Goal: Information Seeking & Learning: Learn about a topic

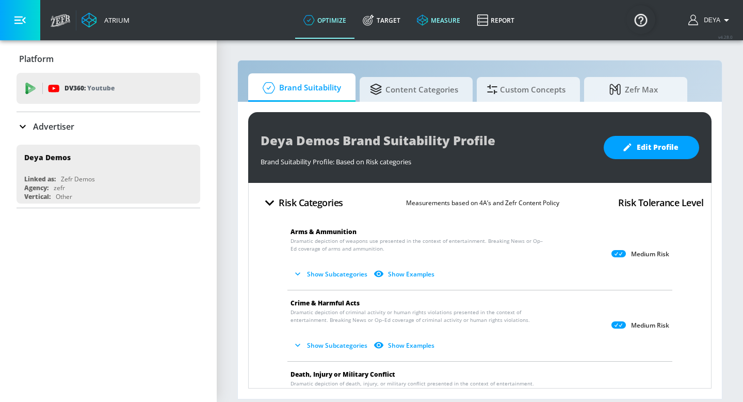
click at [438, 29] on link "measure" at bounding box center [439, 20] width 60 height 37
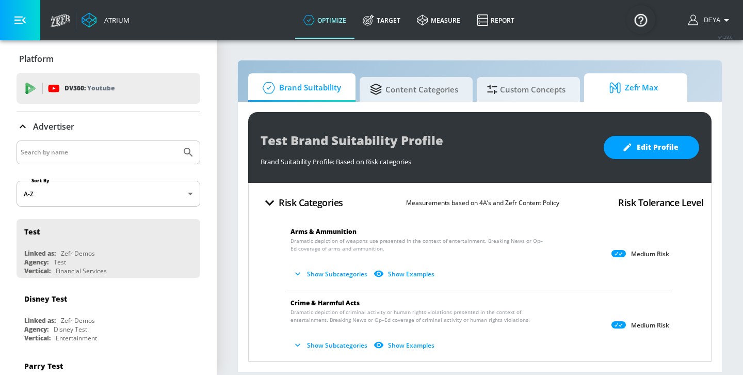
click at [637, 94] on span "Zefr Max" at bounding box center [634, 87] width 78 height 25
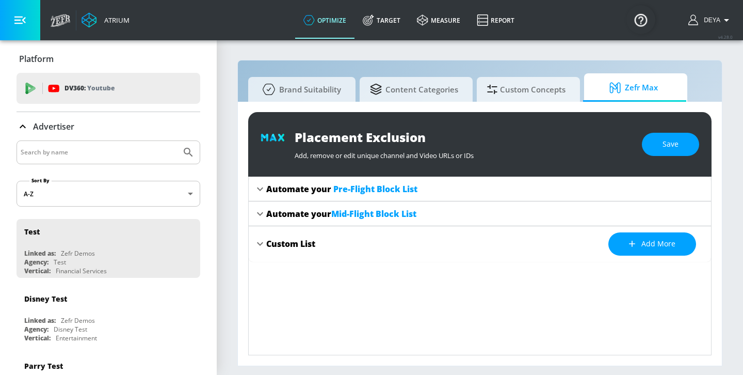
click at [368, 189] on span "Pre-Flight Block List" at bounding box center [375, 188] width 84 height 11
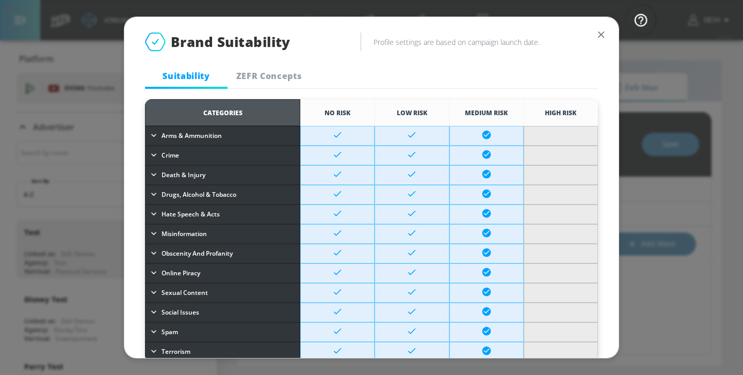
click at [359, 69] on div "Suitability ZEFR Concepts" at bounding box center [371, 75] width 453 height 25
click at [274, 78] on span "ZEFR Concepts" at bounding box center [269, 75] width 70 height 11
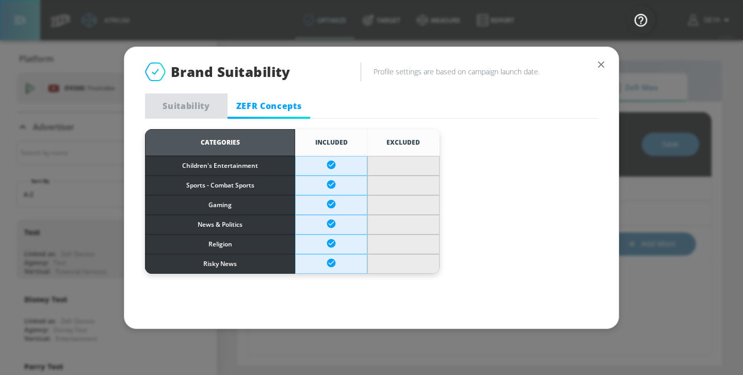
click at [194, 100] on span "Suitability" at bounding box center [186, 105] width 70 height 11
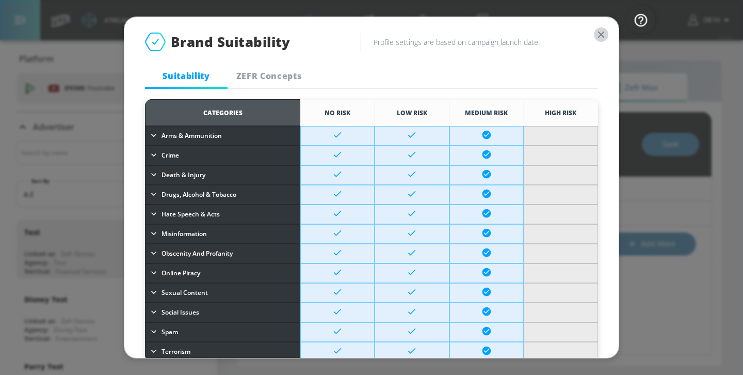
click at [604, 31] on icon "button" at bounding box center [601, 34] width 11 height 11
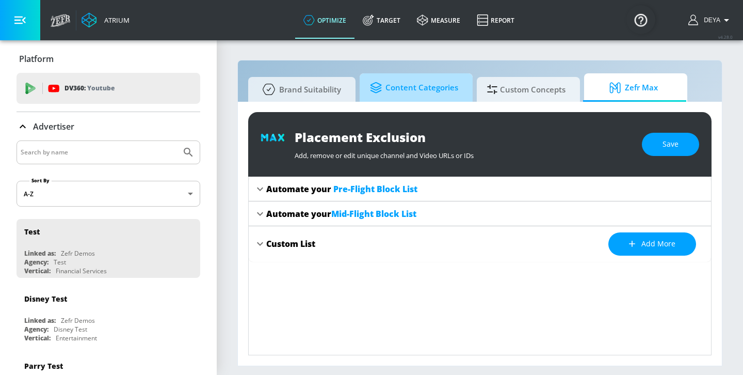
click at [429, 89] on span "Content Categories" at bounding box center [414, 87] width 88 height 25
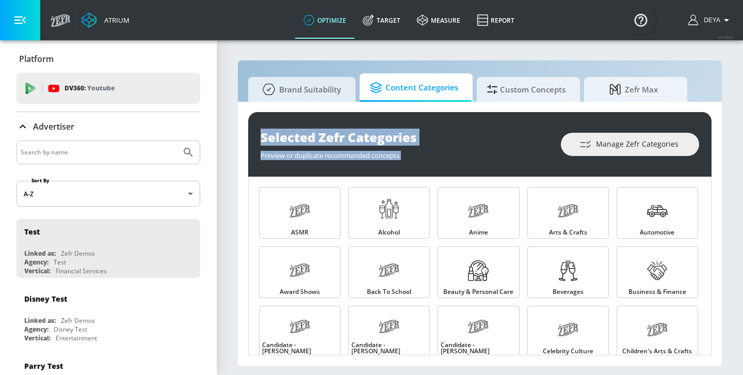
drag, startPoint x: 743, startPoint y: 118, endPoint x: 737, endPoint y: 61, distance: 57.6
click at [737, 61] on section "Brand Suitability Content Categories Custom Concepts Zefr Max Selected Zefr Cat…" at bounding box center [480, 207] width 526 height 336
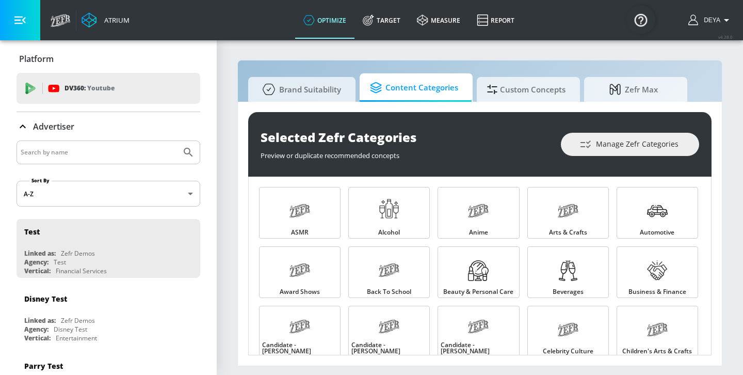
click at [734, 53] on section "Brand Suitability Content Categories Custom Concepts Zefr Max Selected Zefr Cat…" at bounding box center [480, 207] width 526 height 336
click at [730, 76] on section "Brand Suitability Content Categories Custom Concepts Zefr Max Selected Zefr Cat…" at bounding box center [480, 207] width 526 height 336
click at [733, 148] on section "Brand Suitability Content Categories Custom Concepts Zefr Max Selected Zefr Cat…" at bounding box center [480, 207] width 526 height 336
click at [731, 148] on section "Brand Suitability Content Categories Custom Concepts Zefr Max Selected Zefr Cat…" at bounding box center [480, 207] width 526 height 336
drag, startPoint x: 735, startPoint y: 148, endPoint x: 555, endPoint y: 119, distance: 181.9
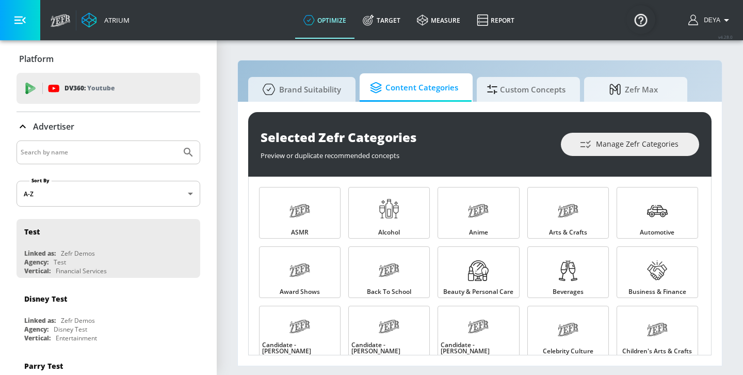
click at [555, 119] on section "Brand Suitability Content Categories Custom Concepts Zefr Max Selected Zefr Cat…" at bounding box center [480, 207] width 526 height 336
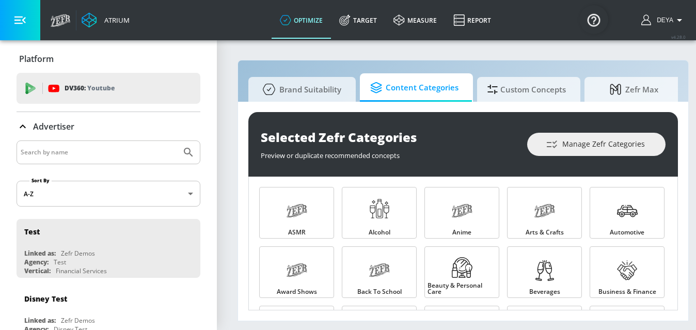
click at [683, 70] on div "Brand Suitability Content Categories Custom Concepts Zefr Max Selected Zefr Cat…" at bounding box center [462, 190] width 451 height 261
click at [503, 135] on div "Selected Zefr Categories" at bounding box center [389, 137] width 256 height 17
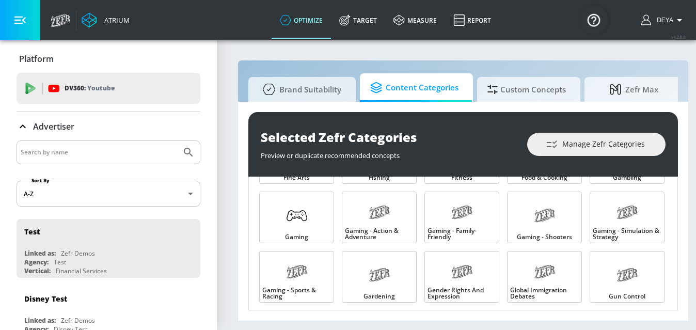
scroll to position [413, 0]
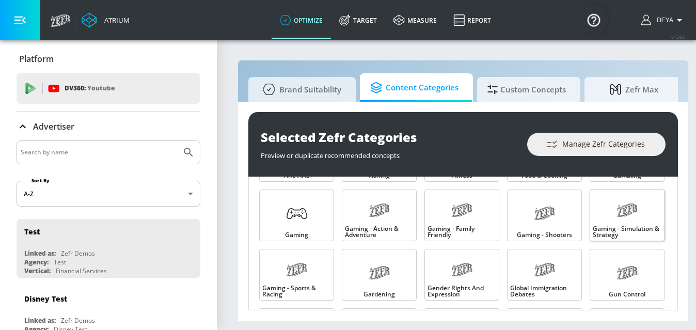
click at [625, 214] on icon at bounding box center [627, 210] width 10 height 10
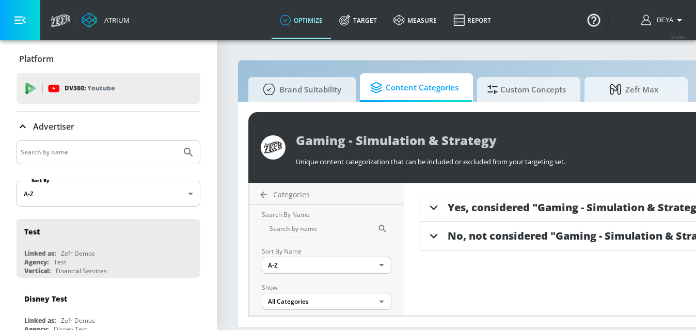
click at [601, 199] on div "Yes, considered "Gaming - Simulation & Strategy"" at bounding box center [663, 208] width 487 height 28
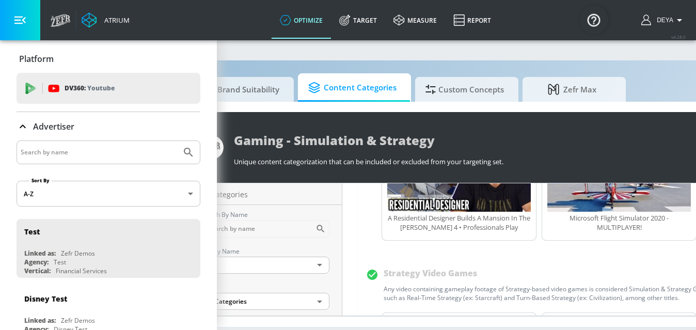
scroll to position [140, 0]
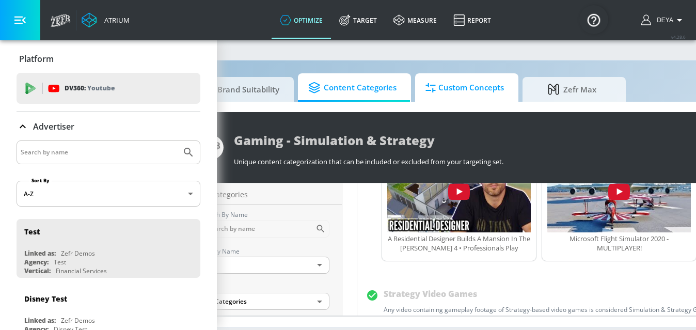
click at [472, 92] on span "Custom Concepts" at bounding box center [464, 87] width 78 height 25
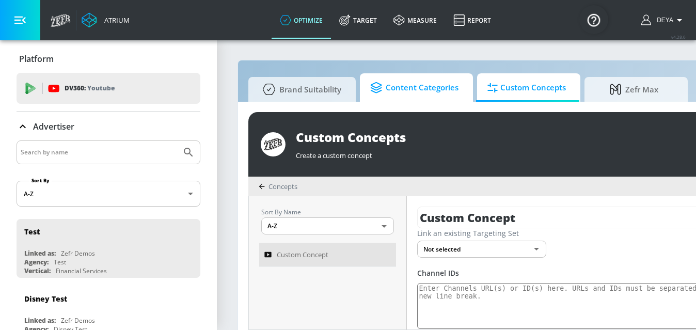
click at [409, 93] on span "Content Categories" at bounding box center [414, 87] width 88 height 25
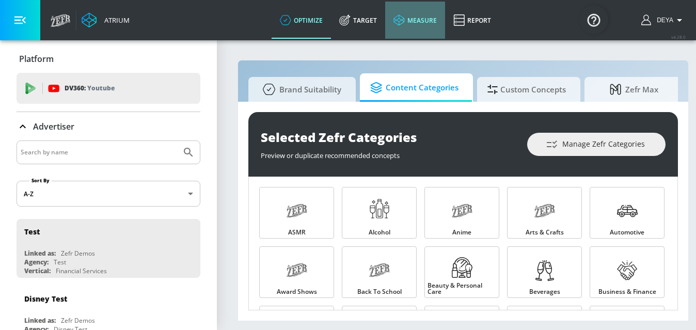
click at [421, 26] on link "measure" at bounding box center [415, 20] width 60 height 37
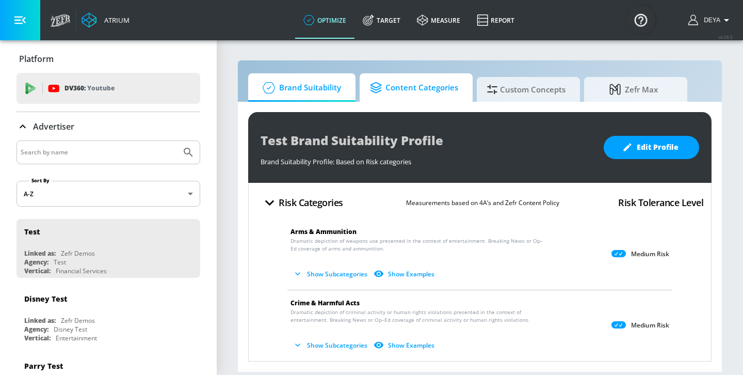
click at [422, 88] on span "Content Categories" at bounding box center [414, 87] width 88 height 25
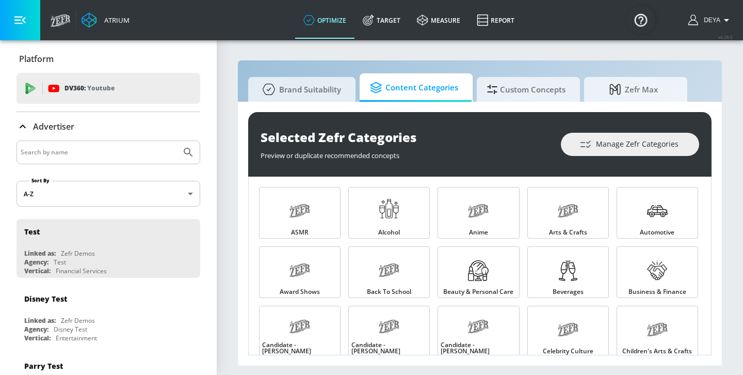
click at [730, 135] on section "Brand Suitability Content Categories Custom Concepts Zefr Max Selected Zefr Cat…" at bounding box center [480, 207] width 526 height 336
click at [233, 235] on section "Brand Suitability Content Categories Custom Concepts Zefr Max Selected Zefr Cat…" at bounding box center [480, 207] width 526 height 336
click at [229, 211] on section "Brand Suitability Content Categories Custom Concepts Zefr Max Selected Zefr Cat…" at bounding box center [480, 207] width 526 height 336
click at [233, 72] on section "Brand Suitability Content Categories Custom Concepts Zefr Max Selected Zefr Cat…" at bounding box center [480, 207] width 526 height 336
click at [228, 129] on section "Brand Suitability Content Categories Custom Concepts Zefr Max Selected Zefr Cat…" at bounding box center [480, 207] width 526 height 336
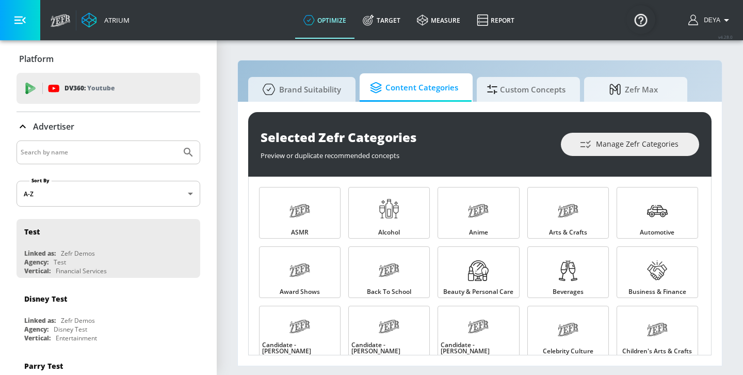
click at [229, 129] on section "Brand Suitability Content Categories Custom Concepts Zefr Max Selected Zefr Cat…" at bounding box center [480, 207] width 526 height 336
drag, startPoint x: 232, startPoint y: 125, endPoint x: 227, endPoint y: 153, distance: 28.3
click at [227, 153] on section "Brand Suitability Content Categories Custom Concepts Zefr Max Selected Zefr Cat…" at bounding box center [480, 207] width 526 height 336
click at [228, 132] on section "Brand Suitability Content Categories Custom Concepts Zefr Max Selected Zefr Cat…" at bounding box center [480, 207] width 526 height 336
click at [716, 167] on div "Selected Zefr Categories Preview or duplicate recommended concepts Manage Zefr …" at bounding box center [480, 234] width 484 height 264
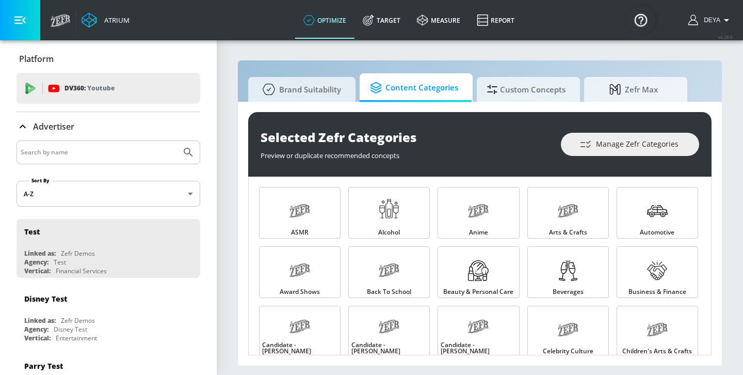
click at [729, 120] on section "Brand Suitability Content Categories Custom Concepts Zefr Max Selected Zefr Cat…" at bounding box center [480, 207] width 526 height 336
click at [724, 205] on section "Brand Suitability Content Categories Custom Concepts Zefr Max Selected Zefr Cat…" at bounding box center [480, 207] width 526 height 336
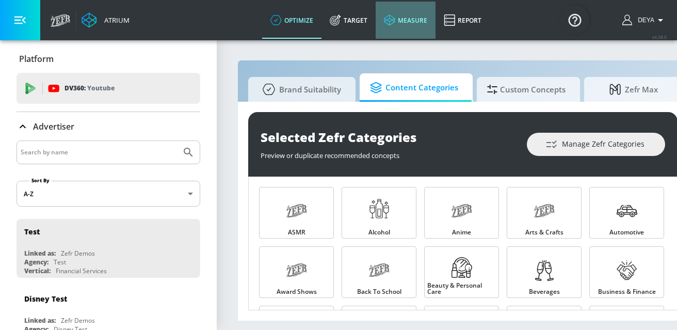
click at [416, 12] on link "measure" at bounding box center [406, 20] width 60 height 37
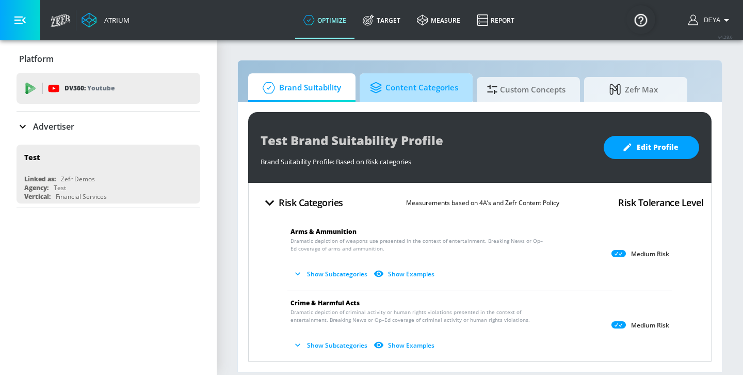
click at [401, 85] on span "Content Categories" at bounding box center [414, 87] width 88 height 25
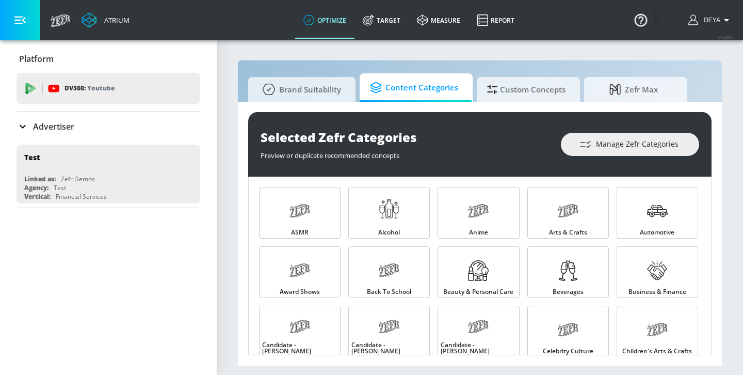
click at [243, 210] on div "Selected Zefr Categories Preview or duplicate recommended concepts Manage Zefr …" at bounding box center [480, 234] width 484 height 264
click at [241, 210] on div "Selected Zefr Categories Preview or duplicate recommended concepts Manage Zefr …" at bounding box center [480, 234] width 484 height 264
click at [723, 178] on section "Brand Suitability Content Categories Custom Concepts Zefr Max Selected Zefr Cat…" at bounding box center [480, 207] width 526 height 336
click at [570, 258] on div at bounding box center [568, 271] width 21 height 34
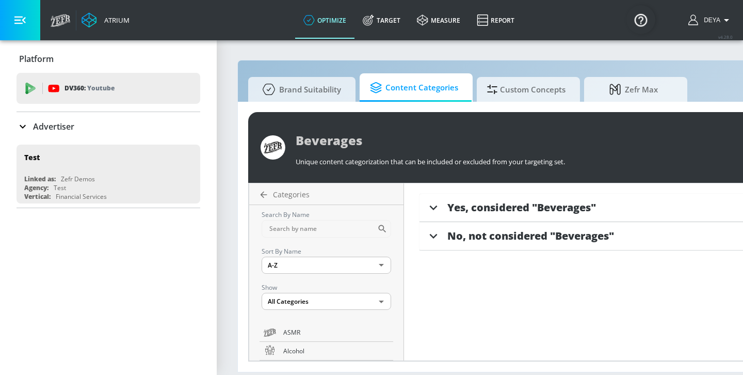
click at [507, 206] on span "Yes, considered "Beverages"" at bounding box center [522, 207] width 149 height 14
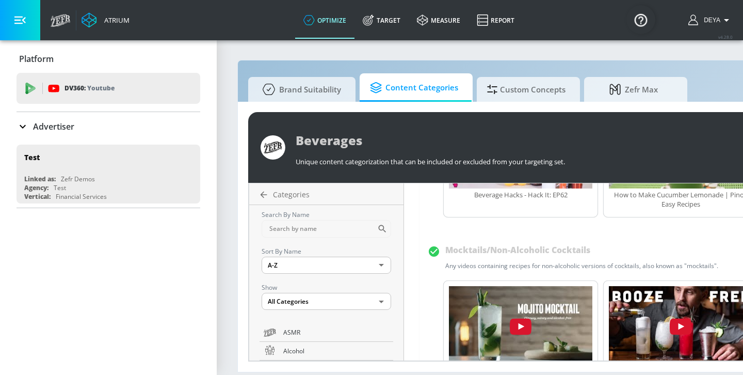
scroll to position [165, 0]
